Goal: Transaction & Acquisition: Purchase product/service

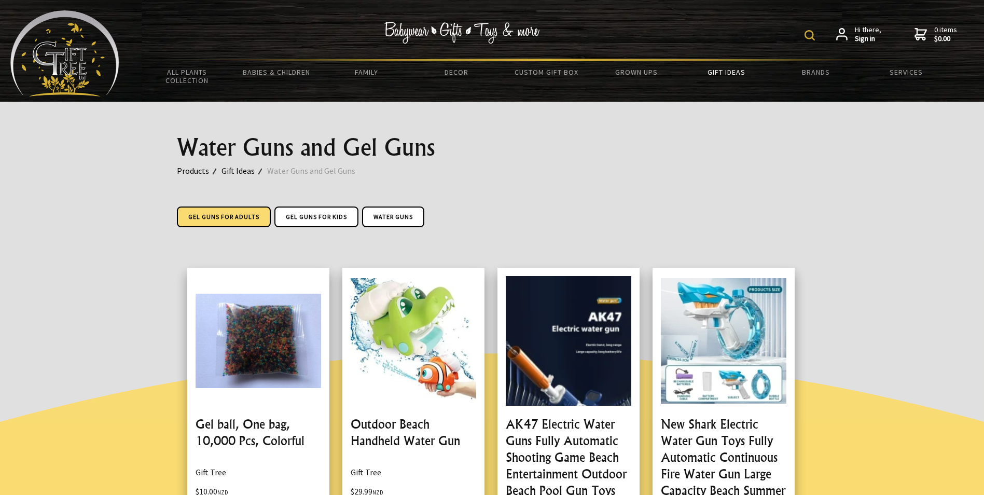
drag, startPoint x: 224, startPoint y: 217, endPoint x: 238, endPoint y: 215, distance: 14.2
click at [224, 217] on link "Gel Guns For Adults" at bounding box center [224, 216] width 94 height 21
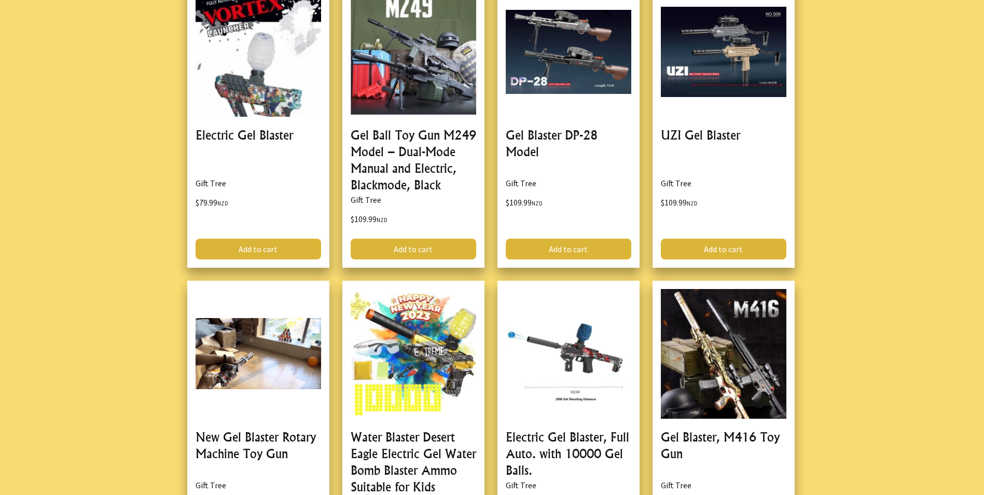
scroll to position [674, 0]
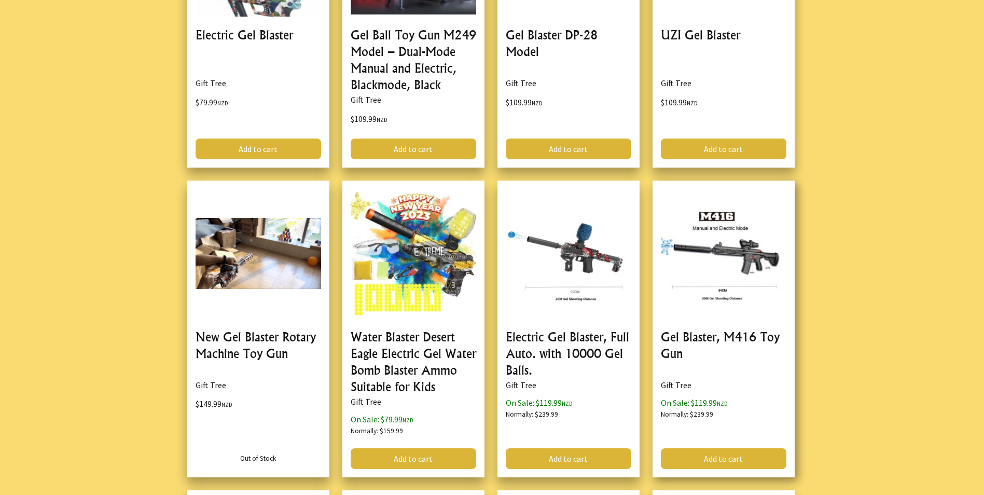
click at [734, 264] on link at bounding box center [723, 328] width 142 height 297
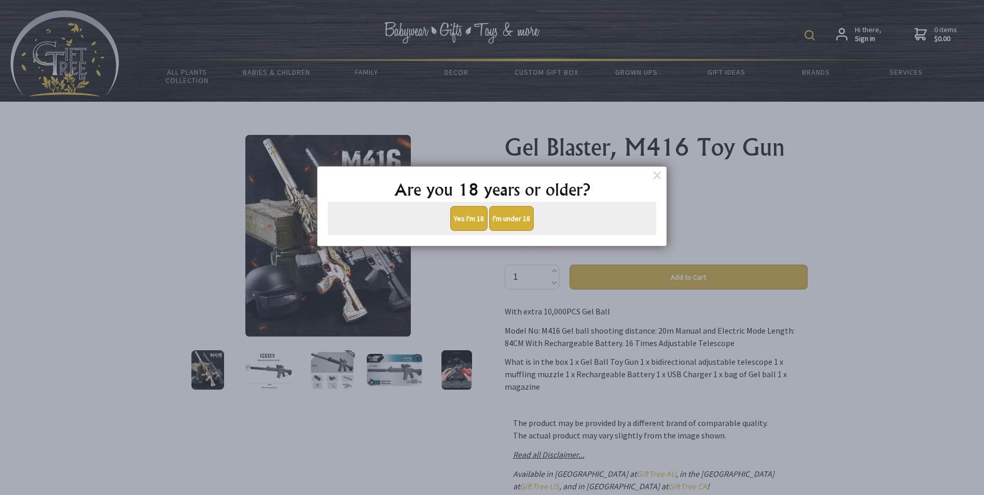
click at [469, 219] on button "Yes I'm 18" at bounding box center [468, 218] width 37 height 25
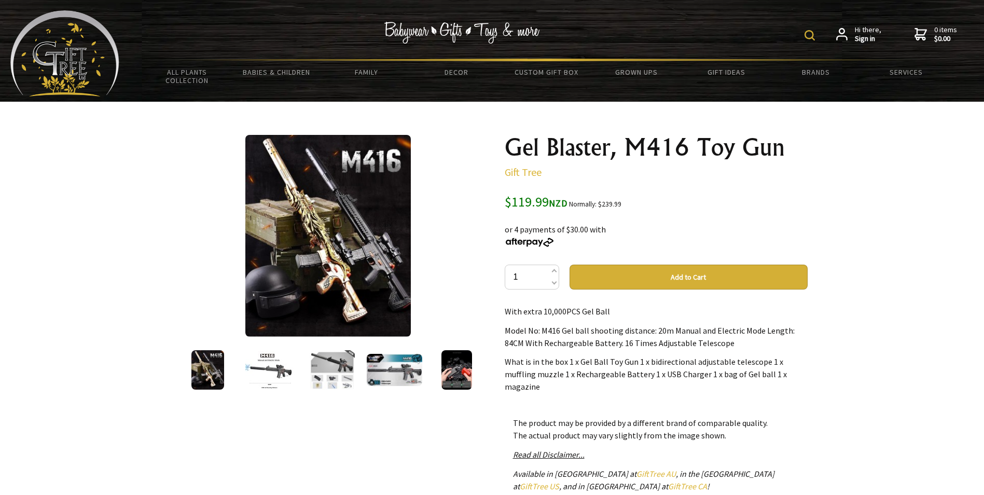
click at [382, 367] on img at bounding box center [395, 370] width 56 height 32
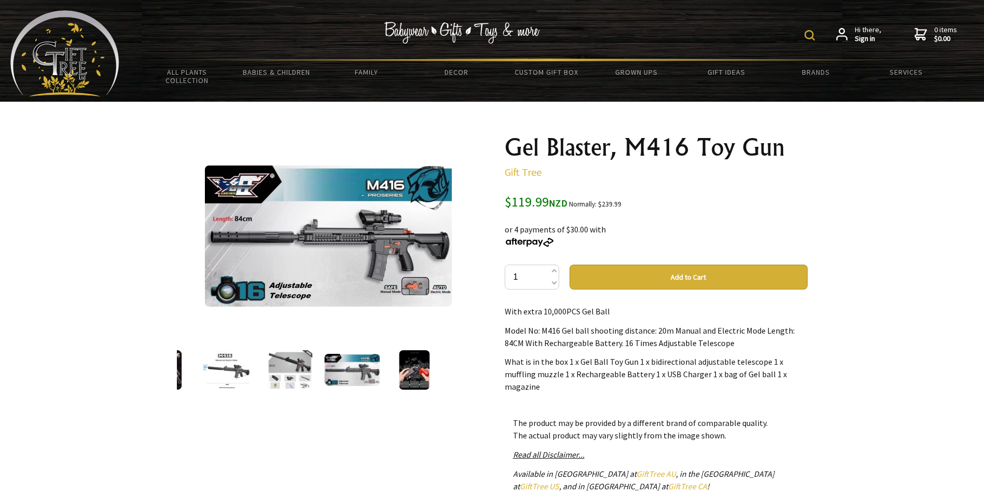
click at [417, 372] on img at bounding box center [414, 369] width 31 height 39
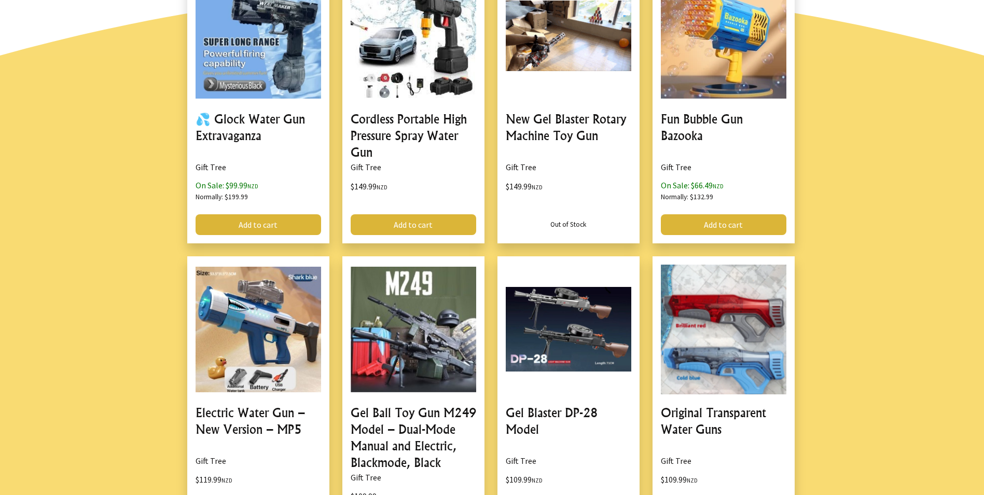
scroll to position [830, 0]
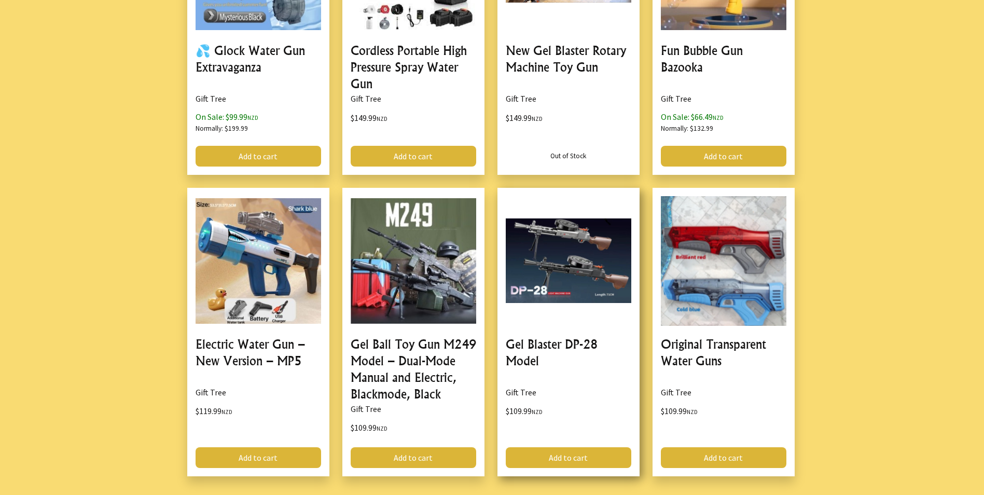
click at [573, 268] on link at bounding box center [568, 332] width 142 height 289
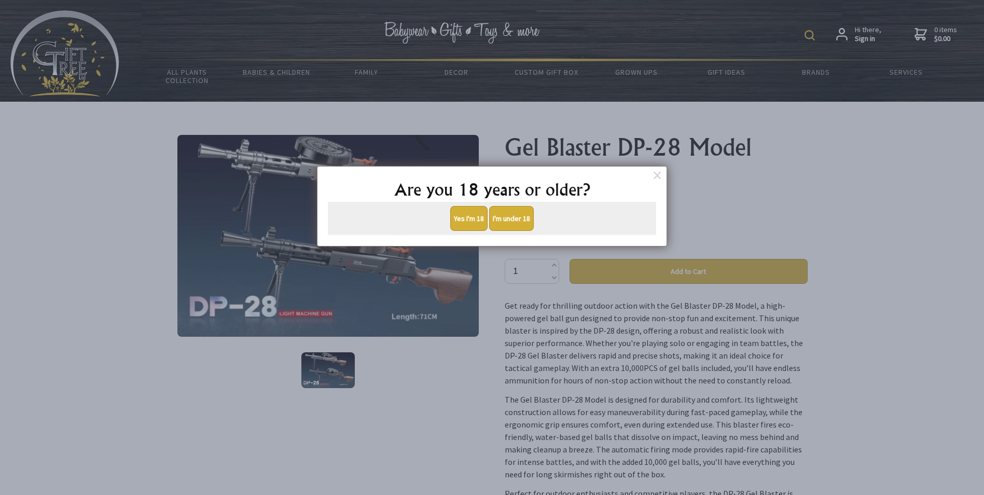
click at [469, 213] on button "Yes I'm 18" at bounding box center [468, 218] width 37 height 25
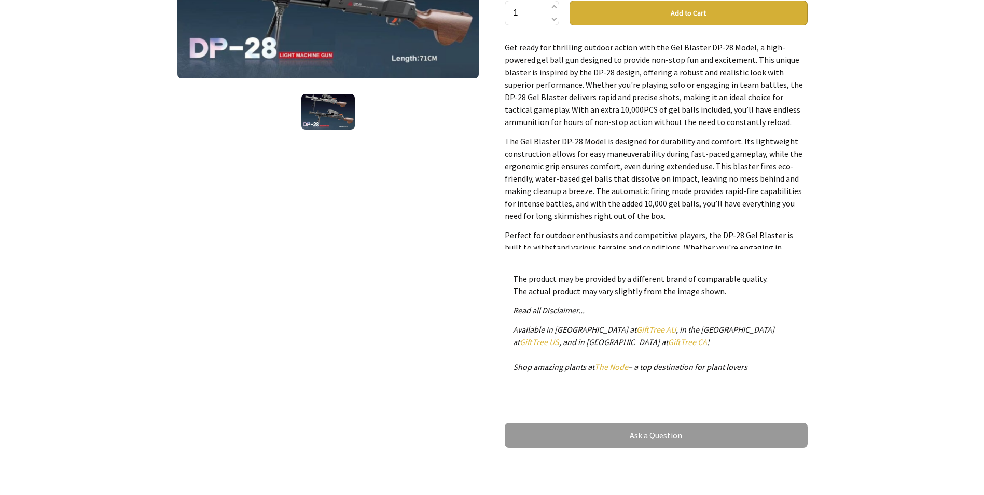
scroll to position [259, 0]
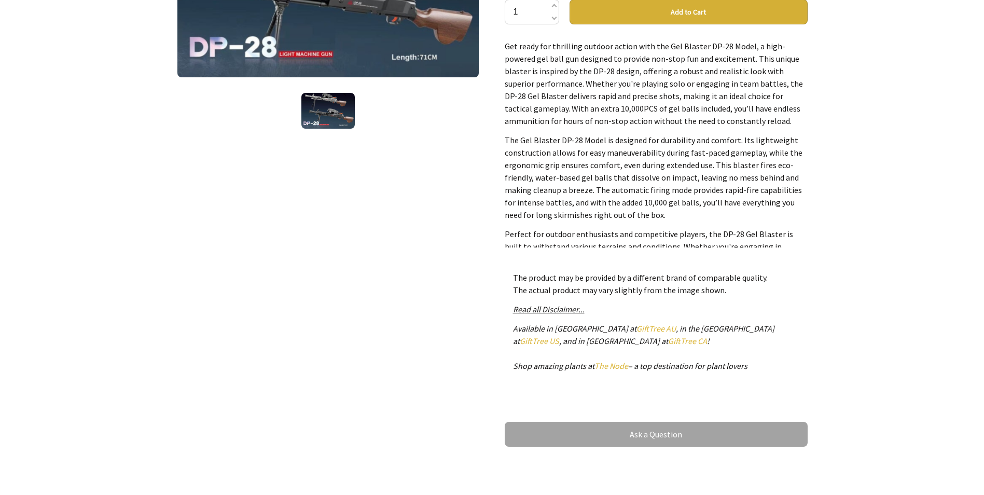
click at [650, 431] on link "Ask a Question" at bounding box center [656, 434] width 303 height 25
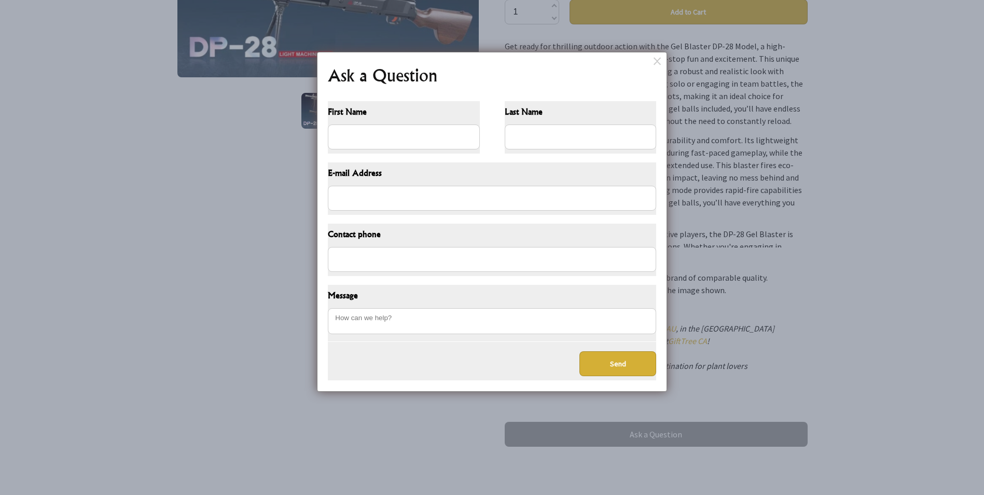
click at [978, 355] on dialogboxoverlay at bounding box center [492, 247] width 984 height 495
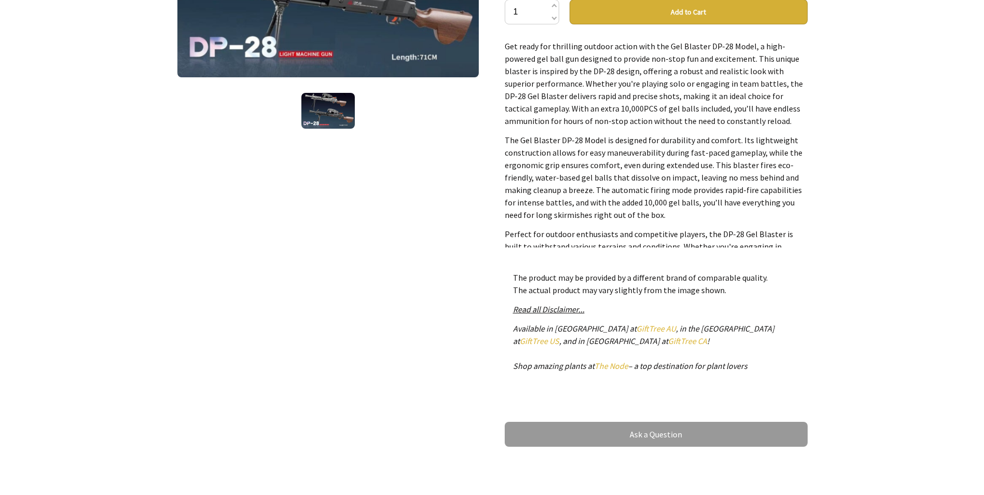
click at [553, 308] on em "Read all Disclaimer..." at bounding box center [549, 309] width 72 height 10
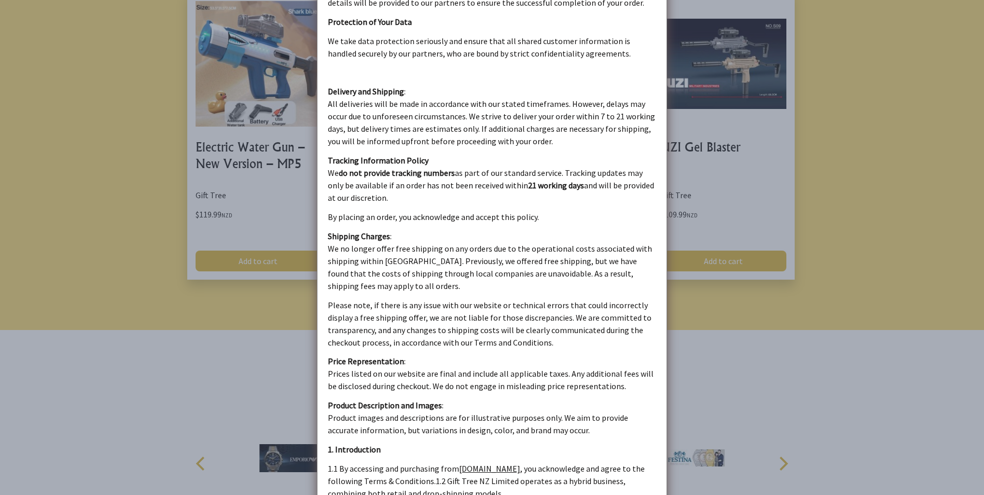
scroll to position [1141, 0]
drag, startPoint x: 851, startPoint y: 291, endPoint x: 852, endPoint y: 278, distance: 13.0
click at [851, 291] on dialogboxoverlay at bounding box center [492, 247] width 984 height 495
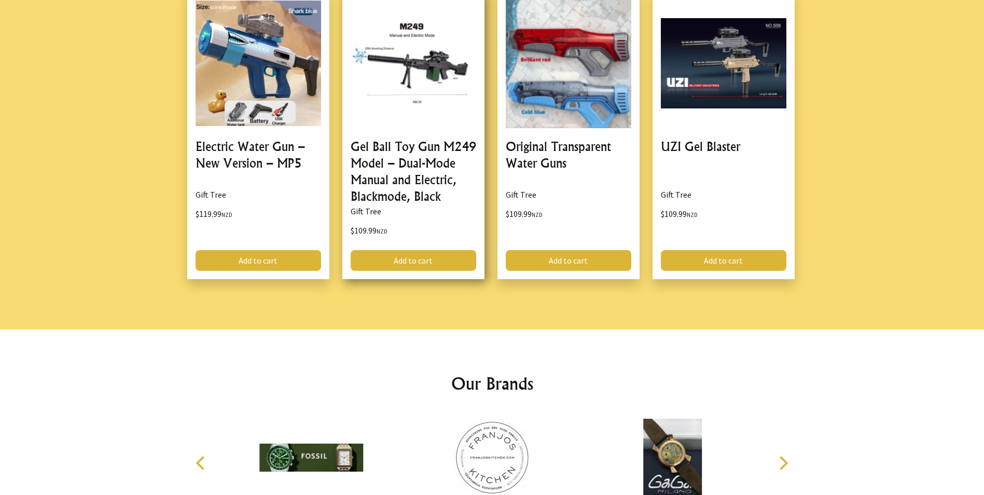
click at [416, 173] on link at bounding box center [413, 134] width 142 height 289
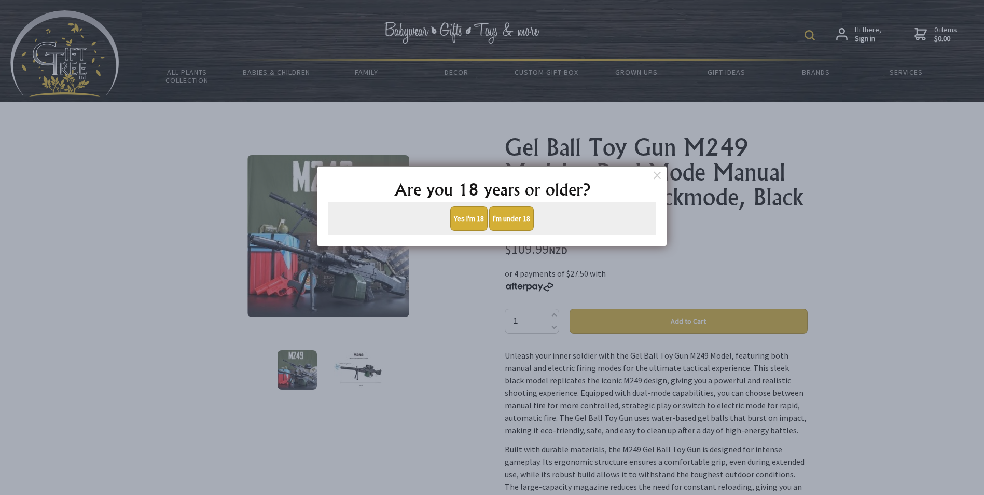
click at [471, 214] on button "Yes I'm 18" at bounding box center [468, 218] width 37 height 25
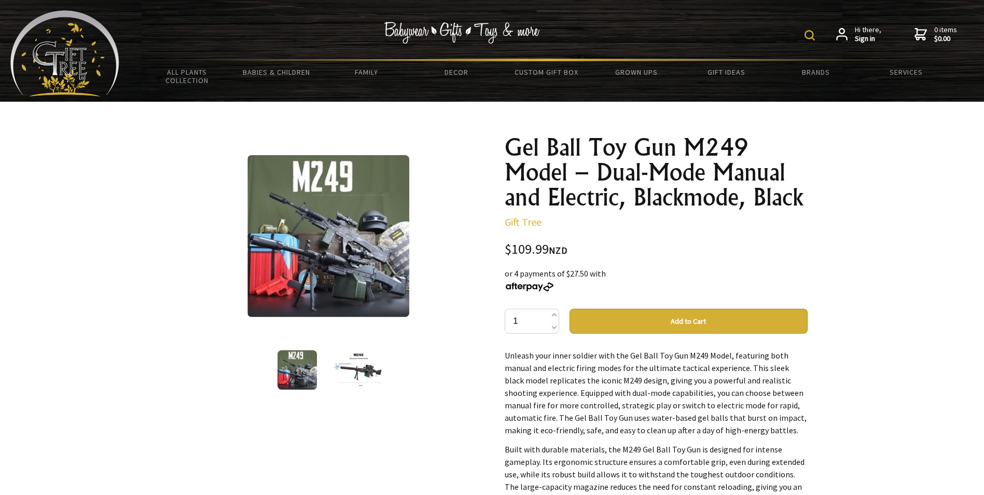
click at [364, 371] on img at bounding box center [358, 369] width 51 height 37
